Goal: Task Accomplishment & Management: Use online tool/utility

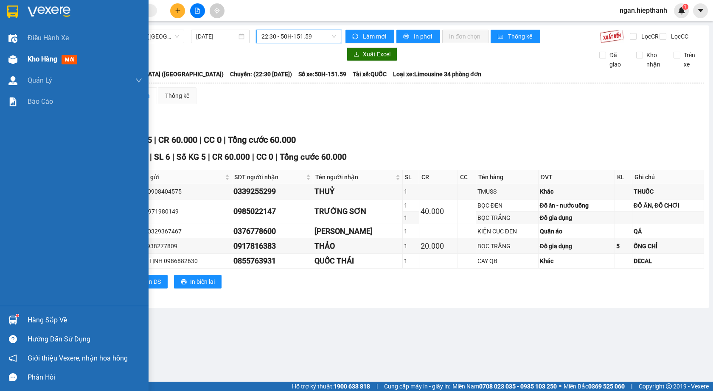
click at [29, 62] on span "Kho hàng" at bounding box center [43, 59] width 30 height 8
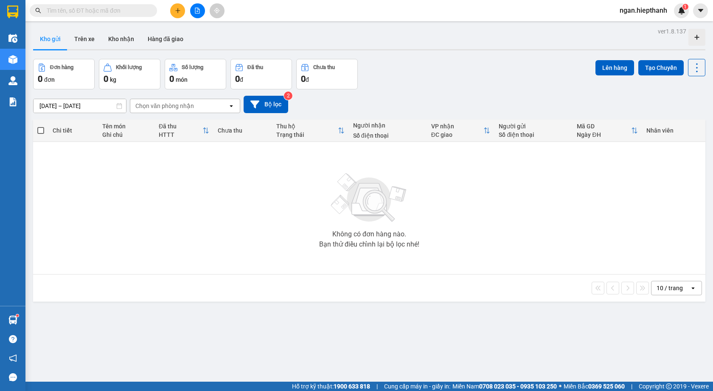
click at [175, 12] on icon "plus" at bounding box center [178, 11] width 6 height 6
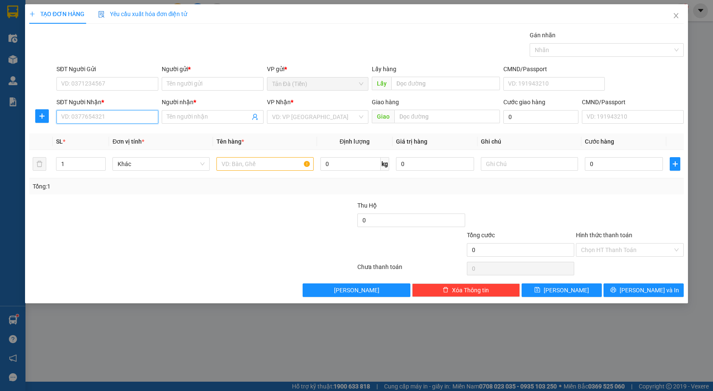
click at [94, 117] on input "SĐT Người Nhận *" at bounding box center [107, 117] width 102 height 14
type input "0826252425"
click at [136, 136] on div "0826252425 - THÔNG" at bounding box center [108, 133] width 92 height 9
type input "THÔNG"
type input "0826252425"
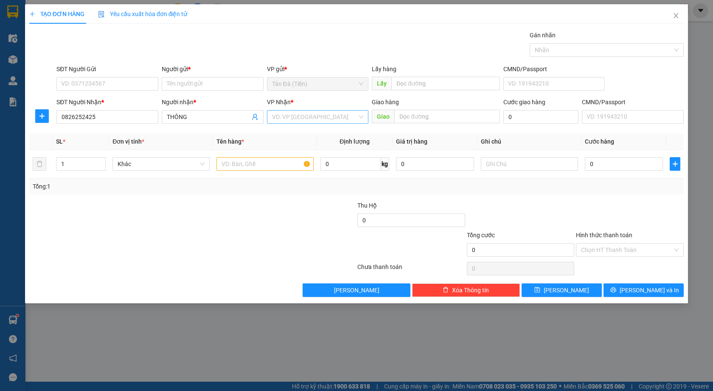
click at [293, 114] on input "search" at bounding box center [315, 117] width 86 height 13
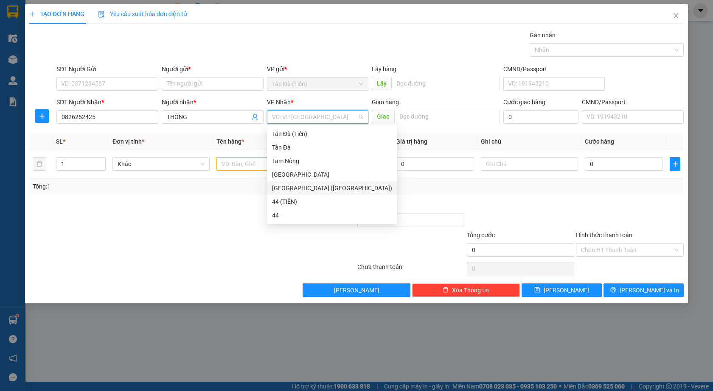
click at [292, 191] on div "[GEOGRAPHIC_DATA] ([GEOGRAPHIC_DATA])" at bounding box center [332, 188] width 120 height 9
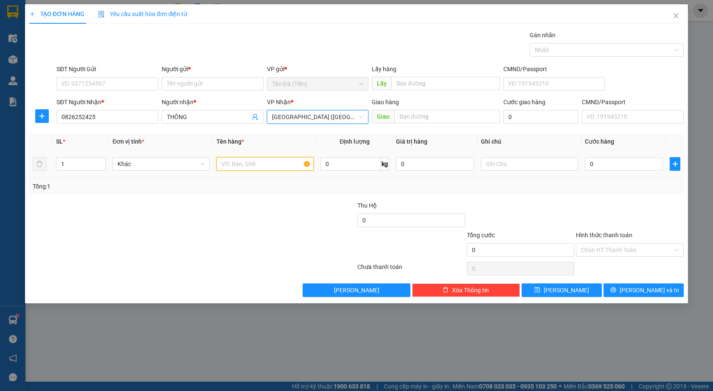
click at [251, 164] on input "text" at bounding box center [264, 164] width 97 height 14
type input "1"
type input "GÓI NP"
click at [590, 164] on input "0" at bounding box center [623, 164] width 78 height 14
click at [554, 226] on div at bounding box center [520, 216] width 109 height 30
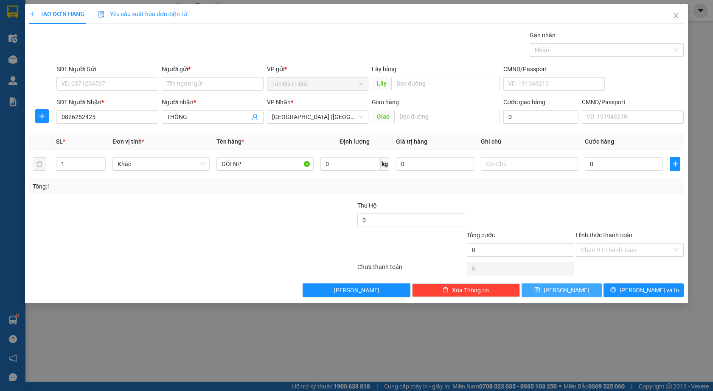
click at [568, 288] on span "[PERSON_NAME]" at bounding box center [565, 290] width 45 height 9
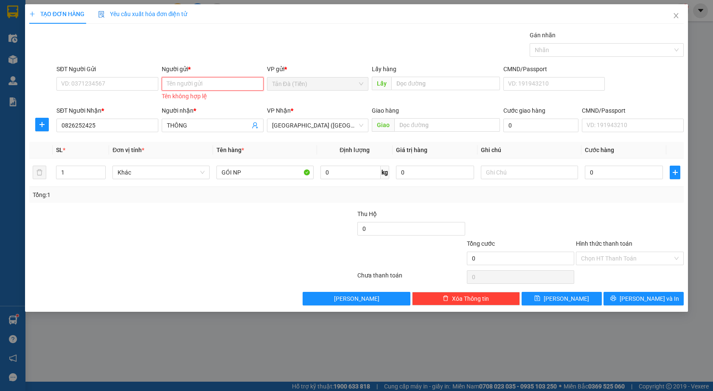
click at [190, 80] on input "Người gửi *" at bounding box center [213, 84] width 102 height 14
click at [65, 81] on input "SĐT Người Gửi" at bounding box center [107, 84] width 102 height 14
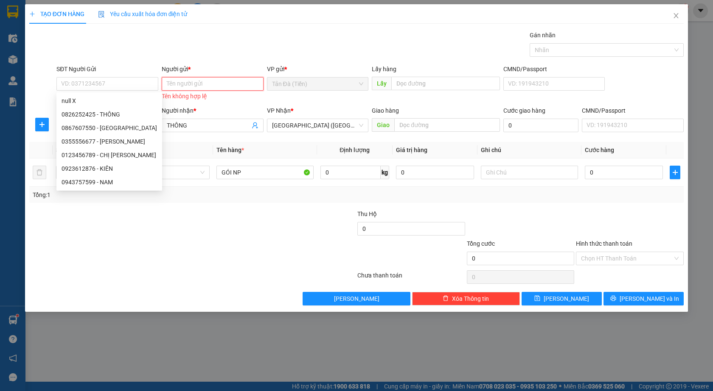
click at [213, 87] on input "Người gửi *" at bounding box center [213, 84] width 102 height 14
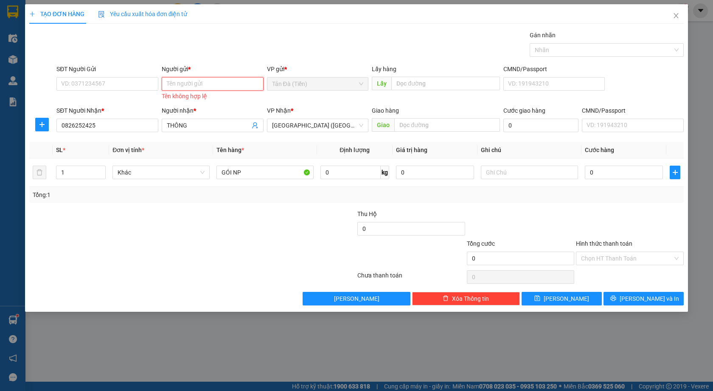
type input "A"
type input "Â"
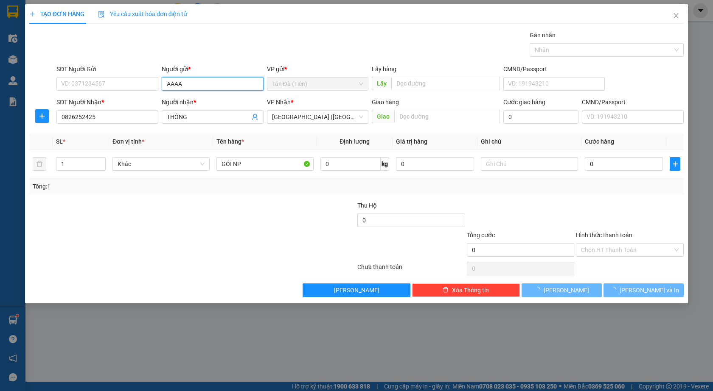
type input "AAAA"
click at [220, 229] on div at bounding box center [137, 216] width 218 height 30
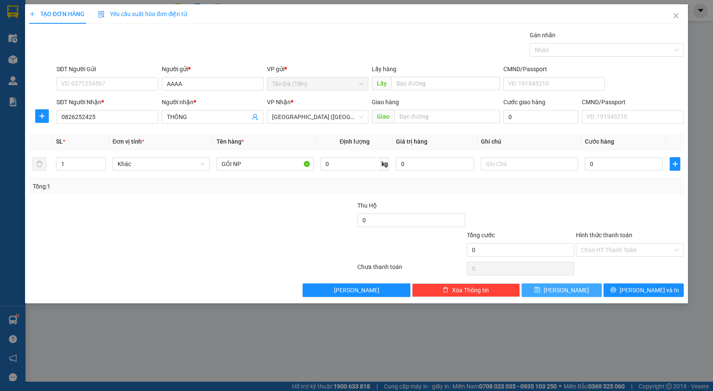
click at [573, 292] on button "[PERSON_NAME]" at bounding box center [561, 291] width 80 height 14
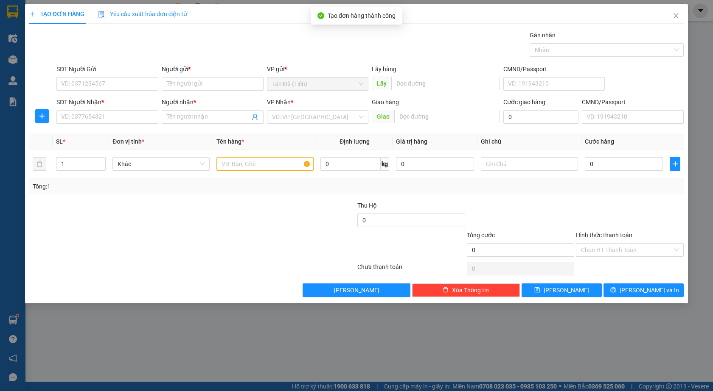
click at [211, 307] on div "TẠO ĐƠN HÀNG Yêu cầu xuất hóa đơn điện tử Transit Pickup Surcharge Ids Transit …" at bounding box center [356, 195] width 713 height 391
click at [674, 19] on icon "close" at bounding box center [675, 15] width 7 height 7
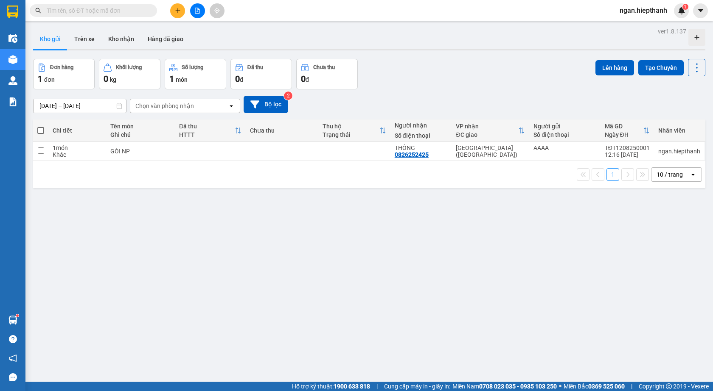
click at [41, 129] on span at bounding box center [40, 130] width 7 height 7
click at [41, 126] on input "checkbox" at bounding box center [41, 126] width 0 height 0
checkbox input "true"
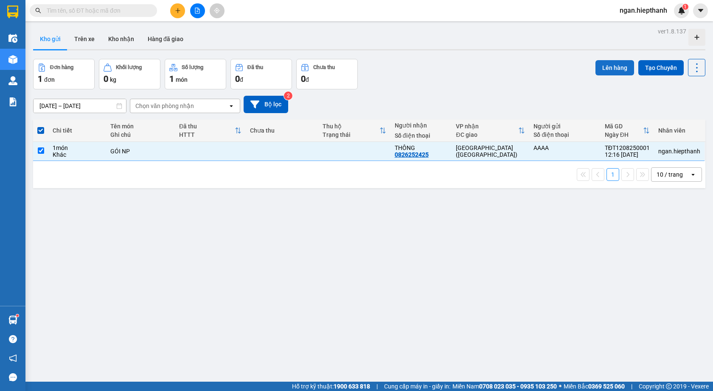
click at [605, 70] on button "Lên hàng" at bounding box center [614, 67] width 39 height 15
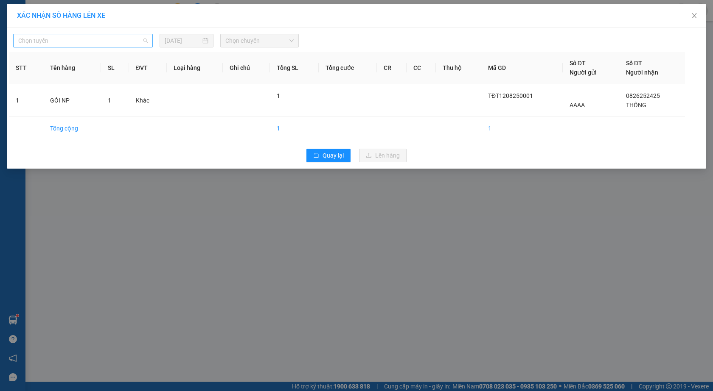
click at [97, 39] on span "Chọn tuyến" at bounding box center [82, 40] width 129 height 13
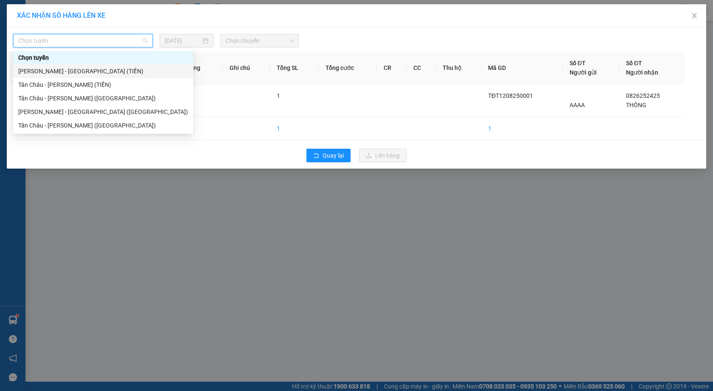
click at [86, 73] on div "[PERSON_NAME] - [GEOGRAPHIC_DATA] (TIỀN)" at bounding box center [103, 71] width 170 height 9
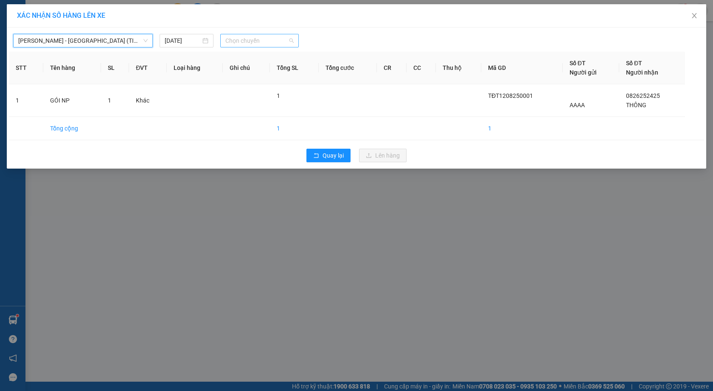
click at [249, 39] on span "Chọn chuyến" at bounding box center [259, 40] width 68 height 13
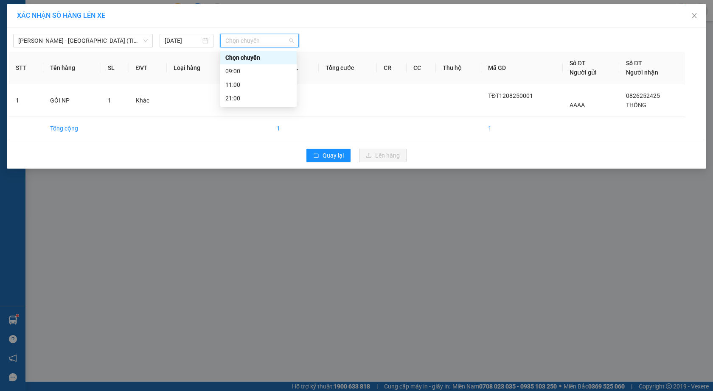
click at [249, 39] on span "Chọn chuyến" at bounding box center [259, 40] width 68 height 13
click at [328, 158] on span "Quay lại" at bounding box center [332, 155] width 21 height 9
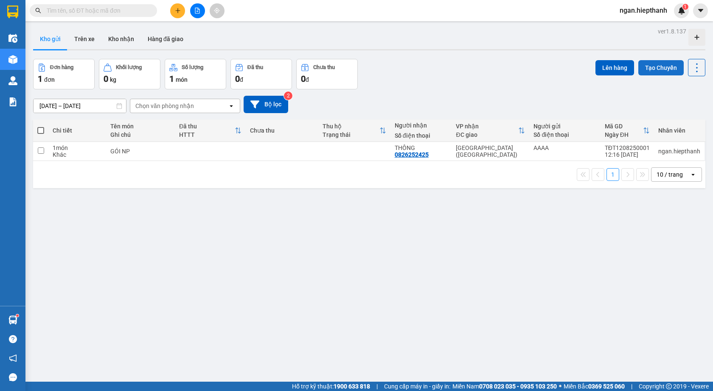
click at [668, 68] on button "Tạo Chuyến" at bounding box center [660, 67] width 45 height 15
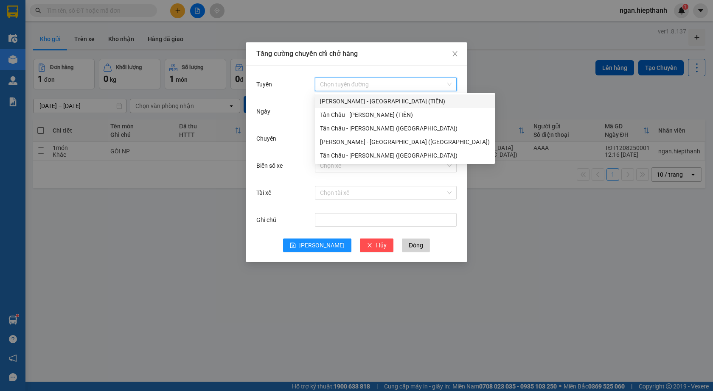
click at [345, 81] on input "Tuyến" at bounding box center [383, 84] width 126 height 13
click at [339, 101] on div "[PERSON_NAME] - [GEOGRAPHIC_DATA] (TIỀN)" at bounding box center [405, 101] width 170 height 9
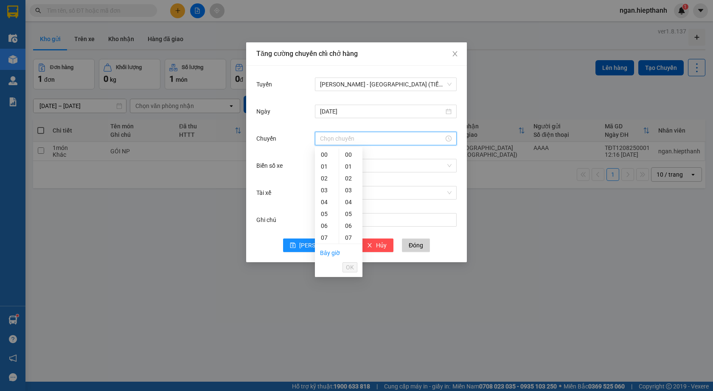
click at [341, 134] on input "Chuyến" at bounding box center [382, 138] width 124 height 9
click at [325, 223] on div "13" at bounding box center [327, 224] width 24 height 12
type input "13:00"
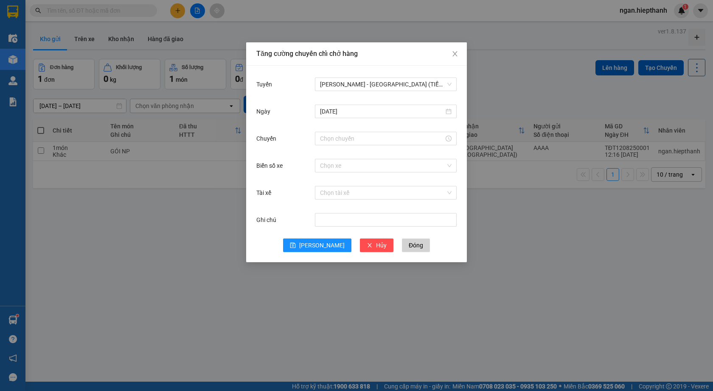
click at [418, 282] on div "Tăng cường chuyến chỉ chở hàng [GEOGRAPHIC_DATA][PERSON_NAME] - [GEOGRAPHIC_DAT…" at bounding box center [356, 195] width 713 height 391
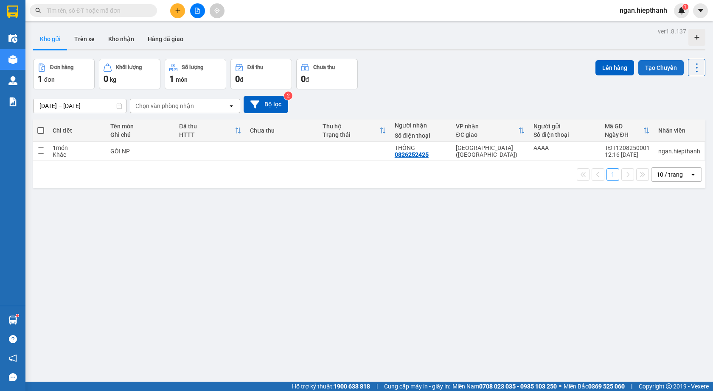
click at [651, 67] on button "Tạo Chuyến" at bounding box center [660, 67] width 45 height 15
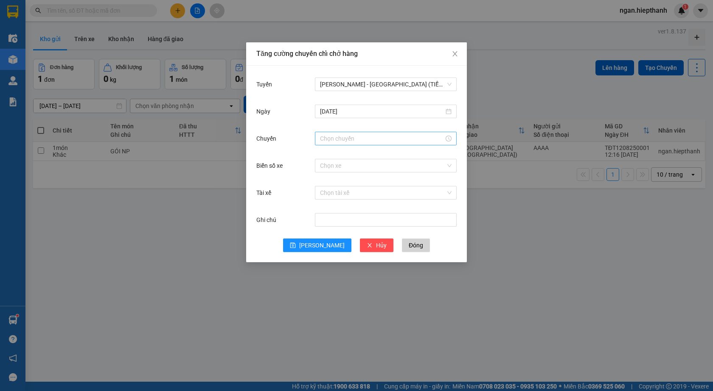
click at [353, 144] on div at bounding box center [386, 139] width 142 height 14
click at [353, 140] on input "Chuyến" at bounding box center [382, 138] width 124 height 9
click at [325, 154] on div "13" at bounding box center [327, 155] width 24 height 12
type input "13:00"
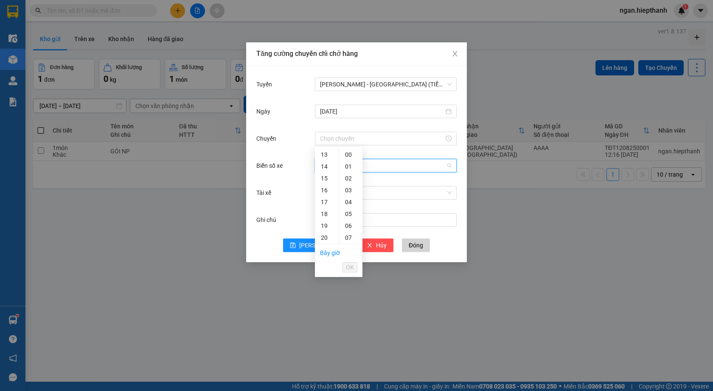
click at [401, 168] on input "Biển số xe" at bounding box center [383, 165] width 126 height 13
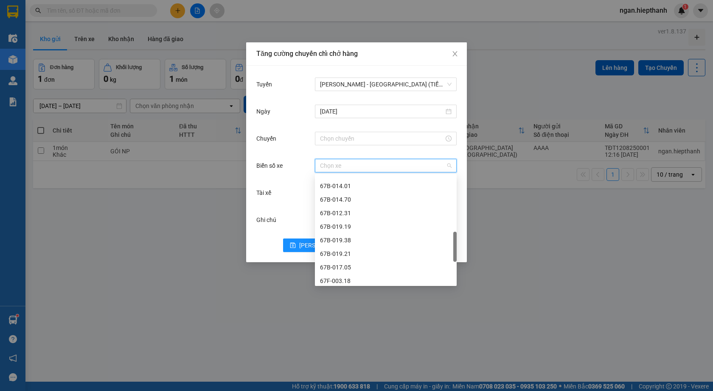
scroll to position [297, 0]
click at [346, 228] on div "67B-017.05" at bounding box center [385, 225] width 131 height 9
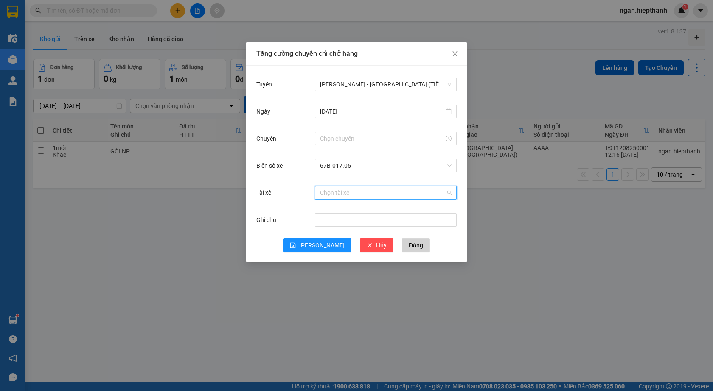
click at [362, 188] on input "Tài xế" at bounding box center [383, 193] width 126 height 13
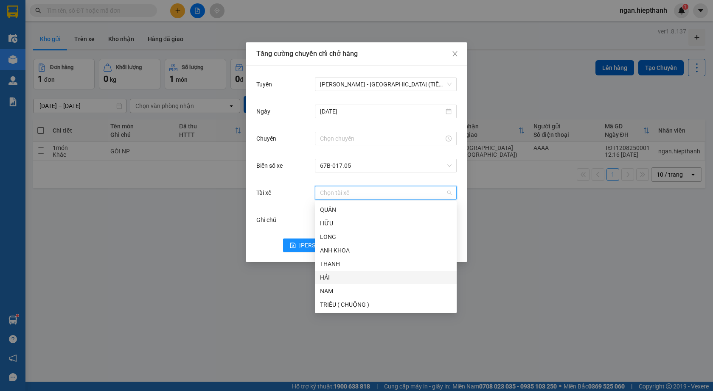
scroll to position [107, 0]
click at [328, 207] on div "NHU" at bounding box center [385, 211] width 131 height 9
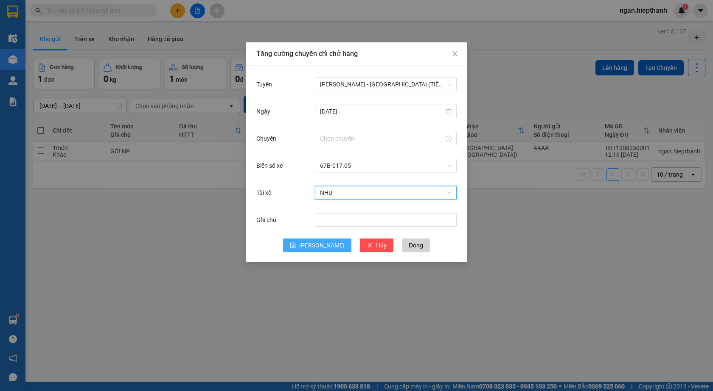
click at [318, 241] on span "[PERSON_NAME]" at bounding box center [321, 245] width 45 height 9
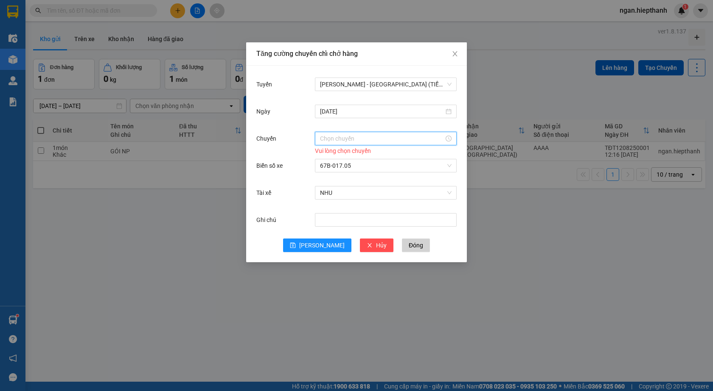
click at [338, 137] on input "Chuyến" at bounding box center [382, 138] width 124 height 9
click at [329, 158] on div "13" at bounding box center [327, 155] width 24 height 12
type input "13:00"
click at [302, 249] on button "[PERSON_NAME]" at bounding box center [317, 246] width 68 height 14
click at [411, 139] on input "Chuyến" at bounding box center [382, 138] width 124 height 9
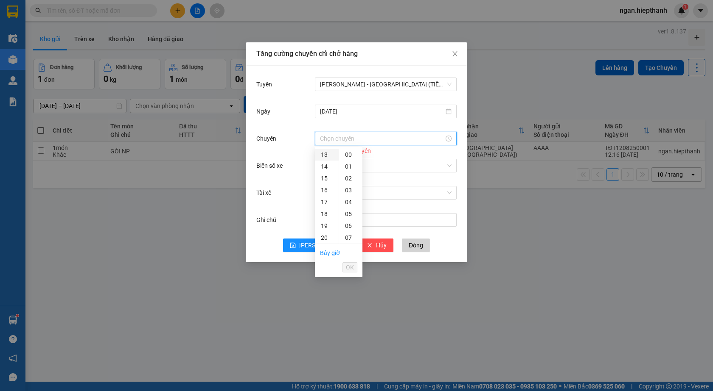
click at [326, 153] on div "13" at bounding box center [327, 155] width 24 height 12
type input "13:00"
click at [349, 268] on span "OK" at bounding box center [350, 267] width 8 height 9
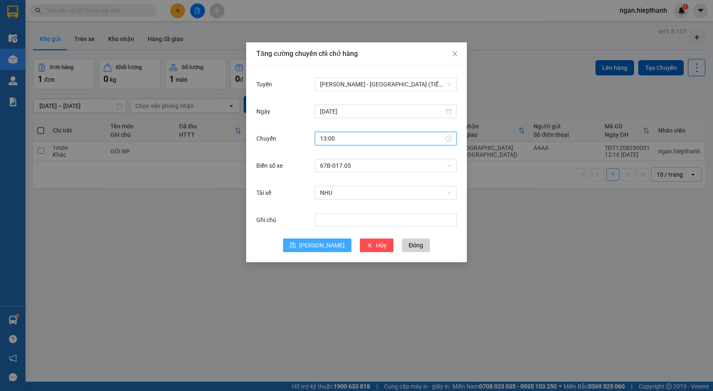
click at [296, 247] on icon "save" at bounding box center [293, 246] width 6 height 6
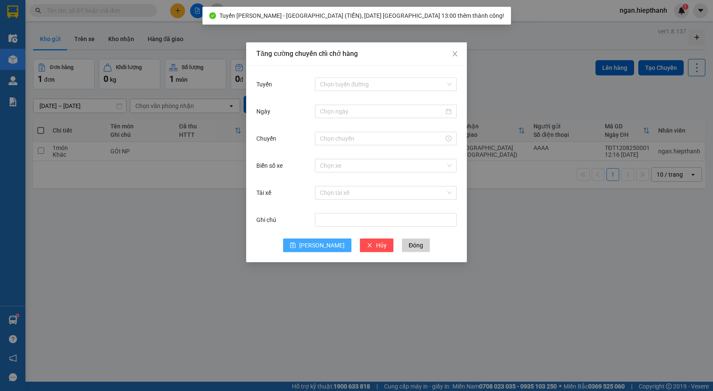
click at [542, 52] on div "Tăng cường chuyến chỉ chở hàng Tuyến Chọn tuyến đường Ngày Chuyến Biển số xe Ch…" at bounding box center [356, 195] width 713 height 391
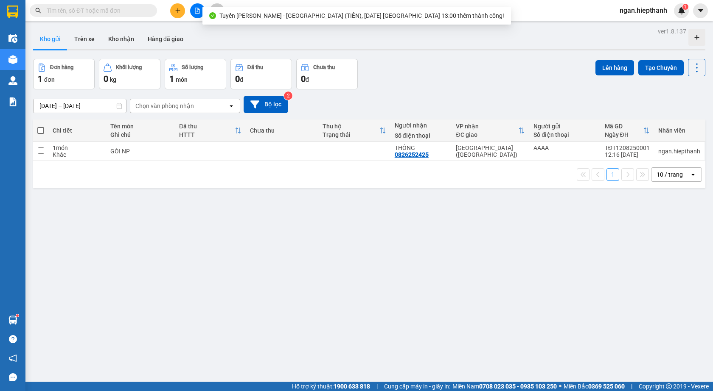
click at [39, 133] on span at bounding box center [40, 130] width 7 height 7
click at [41, 126] on input "checkbox" at bounding box center [41, 126] width 0 height 0
checkbox input "true"
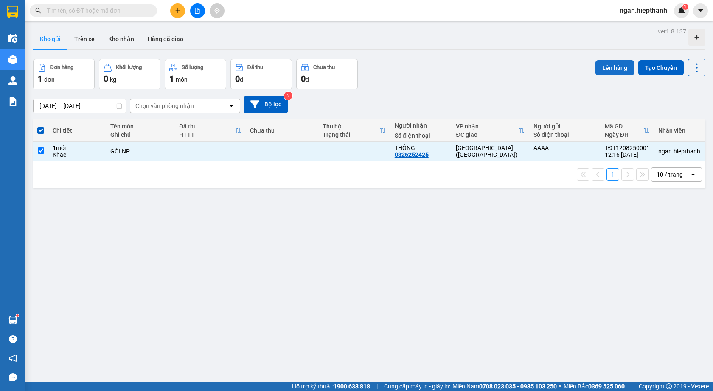
click at [607, 66] on button "Lên hàng" at bounding box center [614, 67] width 39 height 15
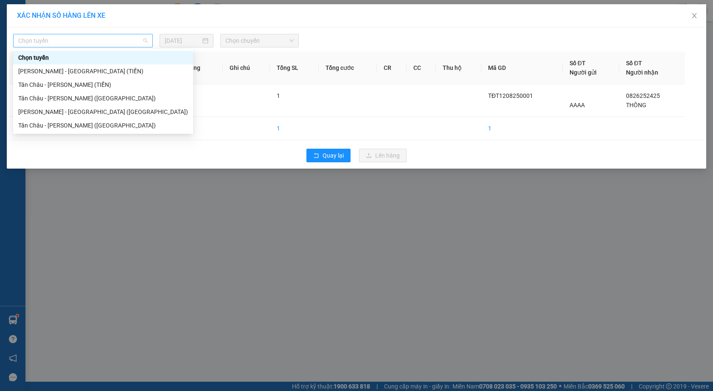
click at [111, 36] on span "Chọn tuyến" at bounding box center [82, 40] width 129 height 13
click at [95, 70] on div "[PERSON_NAME] - [GEOGRAPHIC_DATA] (TIỀN)" at bounding box center [103, 71] width 170 height 9
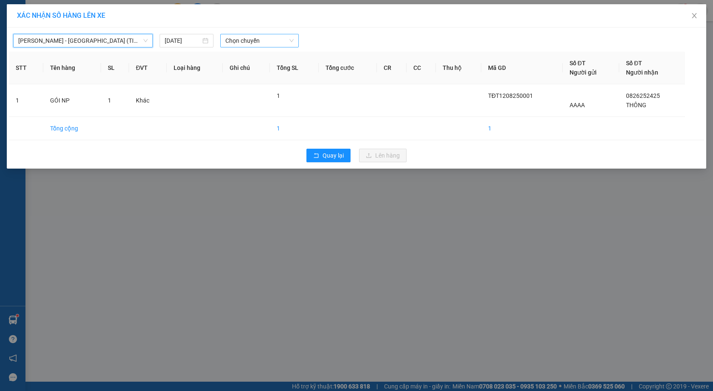
click at [251, 42] on span "Chọn chuyến" at bounding box center [259, 40] width 68 height 13
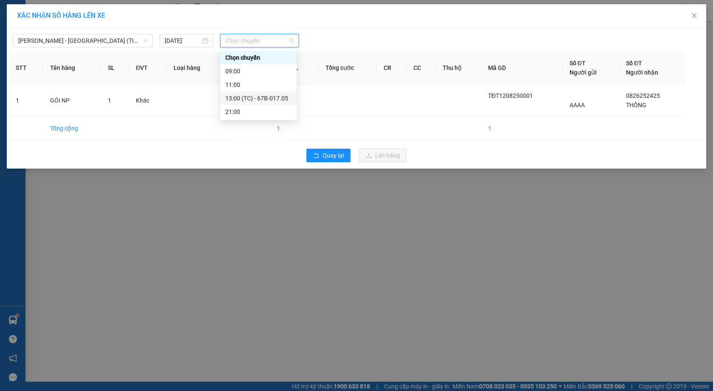
click at [235, 101] on div "13:00 (TC) - 67B-017.05" at bounding box center [258, 98] width 66 height 9
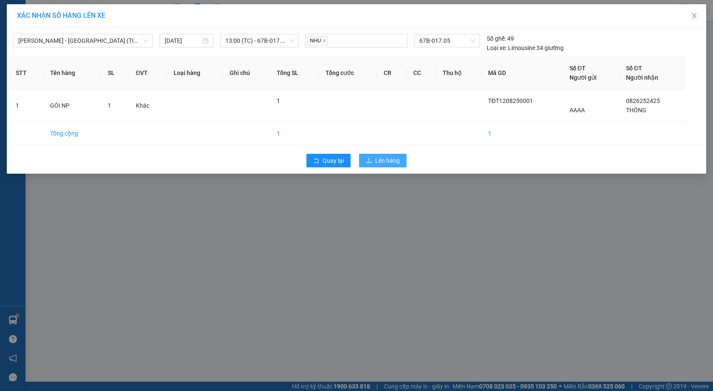
click at [384, 164] on span "Lên hàng" at bounding box center [387, 160] width 25 height 9
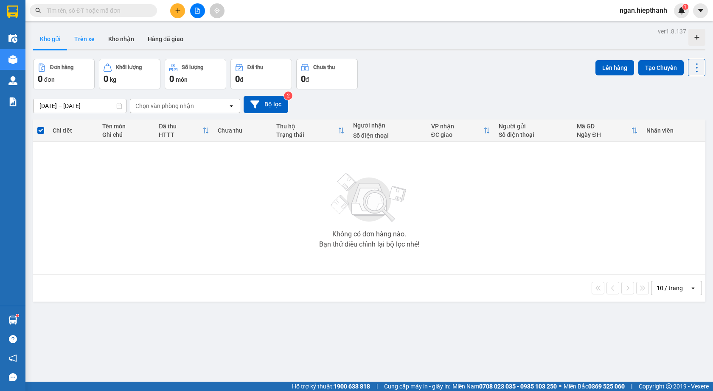
click at [76, 40] on button "Trên xe" at bounding box center [84, 39] width 34 height 20
